Goal: Transaction & Acquisition: Purchase product/service

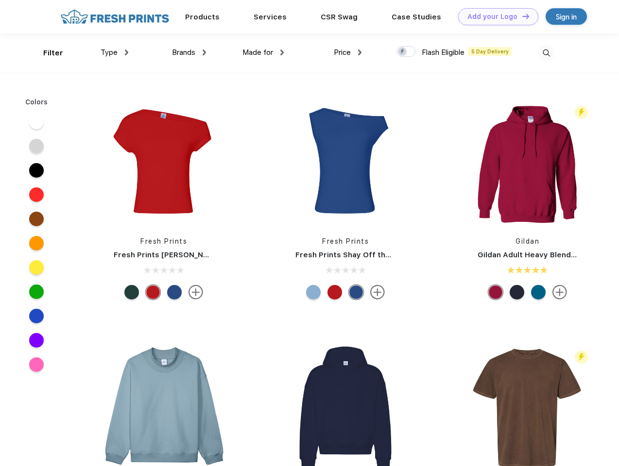
click at [494, 17] on link "Add your Logo Design Tool" at bounding box center [498, 16] width 80 height 17
click at [0, 0] on div "Design Tool" at bounding box center [0, 0] width 0 height 0
click at [521, 16] on link "Add your Logo Design Tool" at bounding box center [498, 16] width 80 height 17
click at [47, 53] on div "Filter" at bounding box center [53, 53] width 20 height 11
click at [115, 52] on span "Type" at bounding box center [109, 52] width 17 height 9
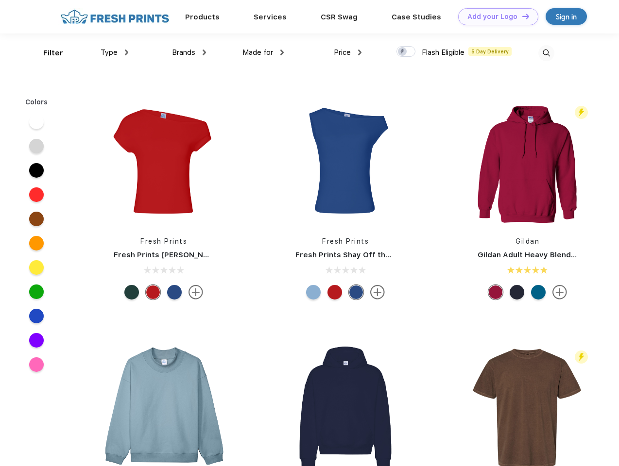
click at [189, 52] on span "Brands" at bounding box center [183, 52] width 23 height 9
click at [263, 52] on span "Made for" at bounding box center [257, 52] width 31 height 9
click at [348, 52] on span "Price" at bounding box center [342, 52] width 17 height 9
click at [406, 52] on div at bounding box center [405, 51] width 19 height 11
click at [403, 52] on input "checkbox" at bounding box center [399, 49] width 6 height 6
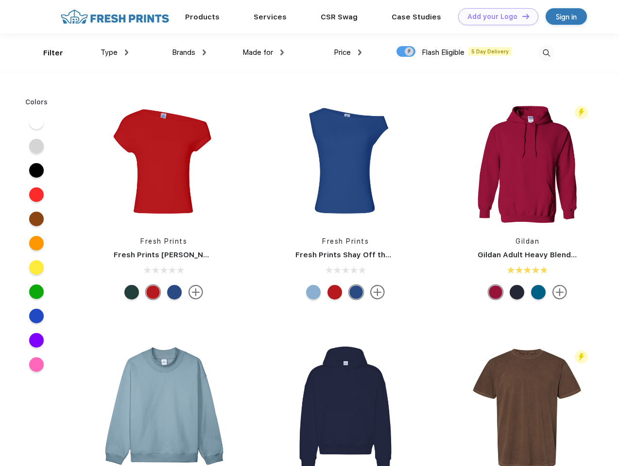
click at [546, 53] on img at bounding box center [546, 53] width 16 height 16
